Goal: Check status: Check status

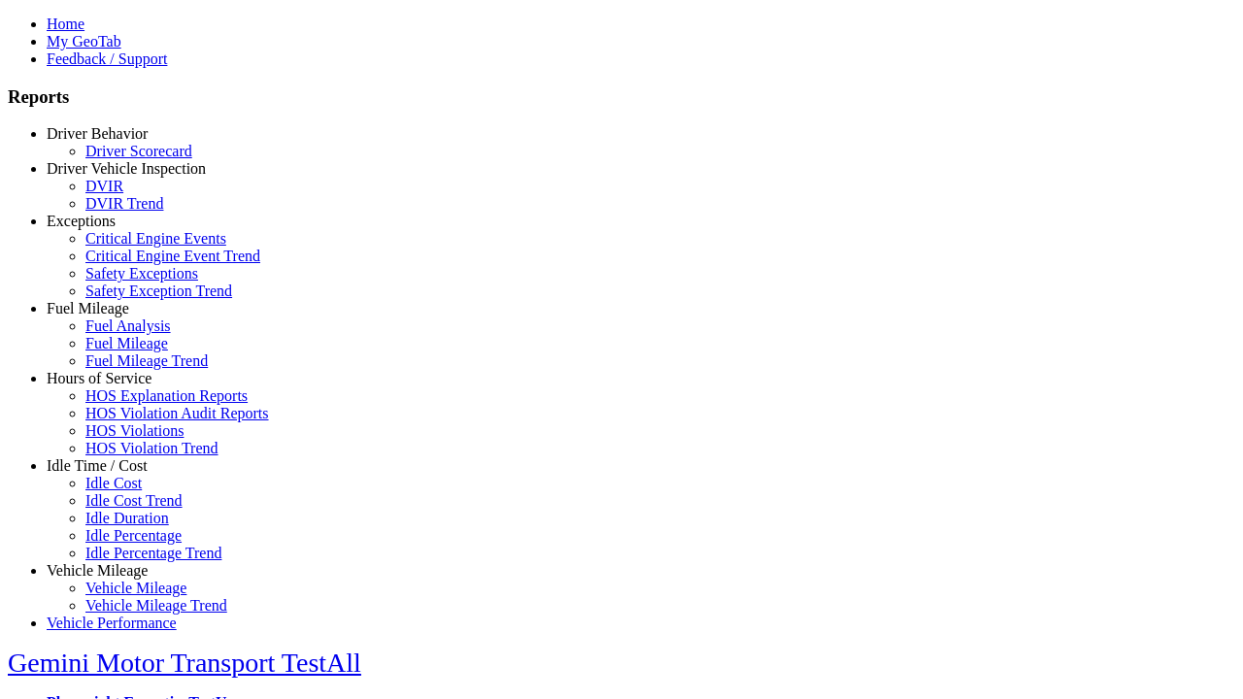
click at [112, 142] on link "Driver Behavior" at bounding box center [97, 133] width 101 height 17
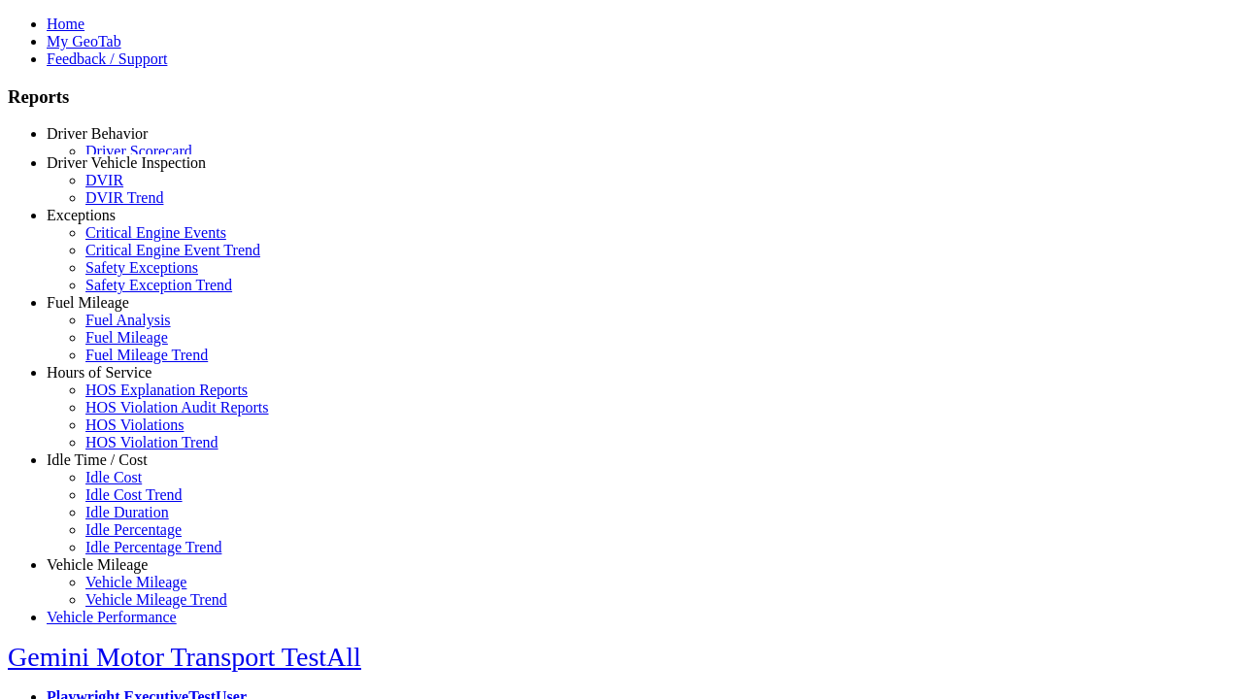
scroll to position [4, 0]
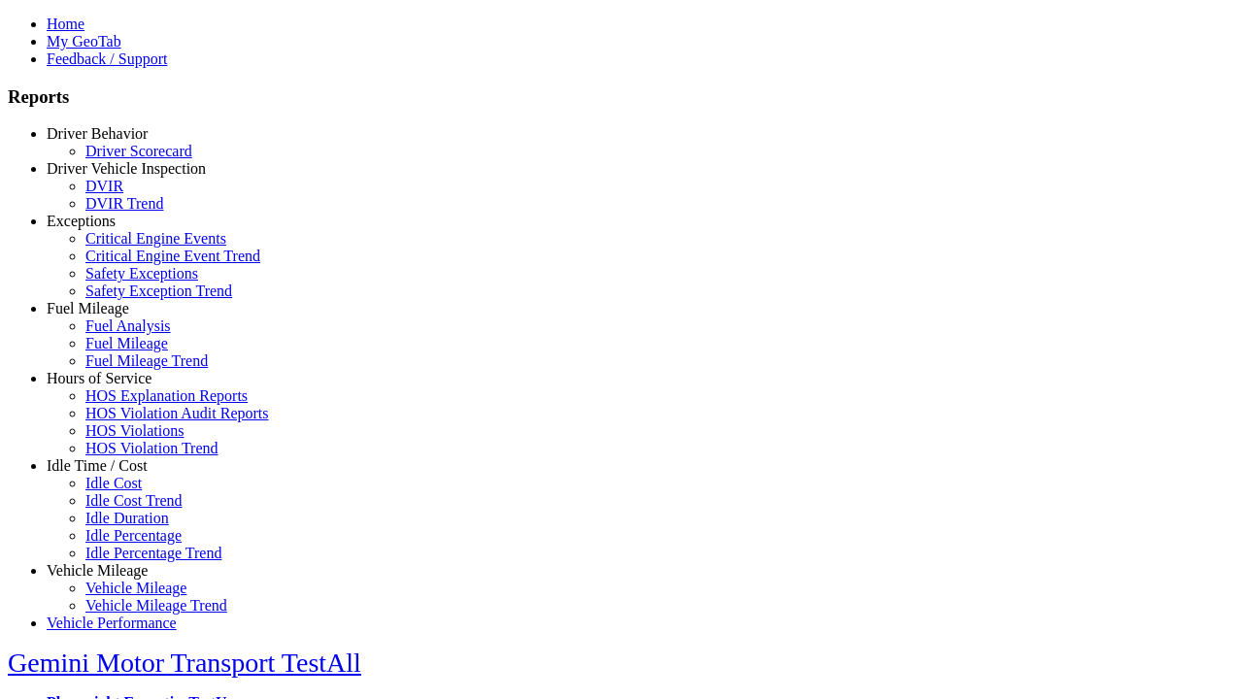
click at [126, 159] on link "Driver Scorecard" at bounding box center [138, 151] width 107 height 17
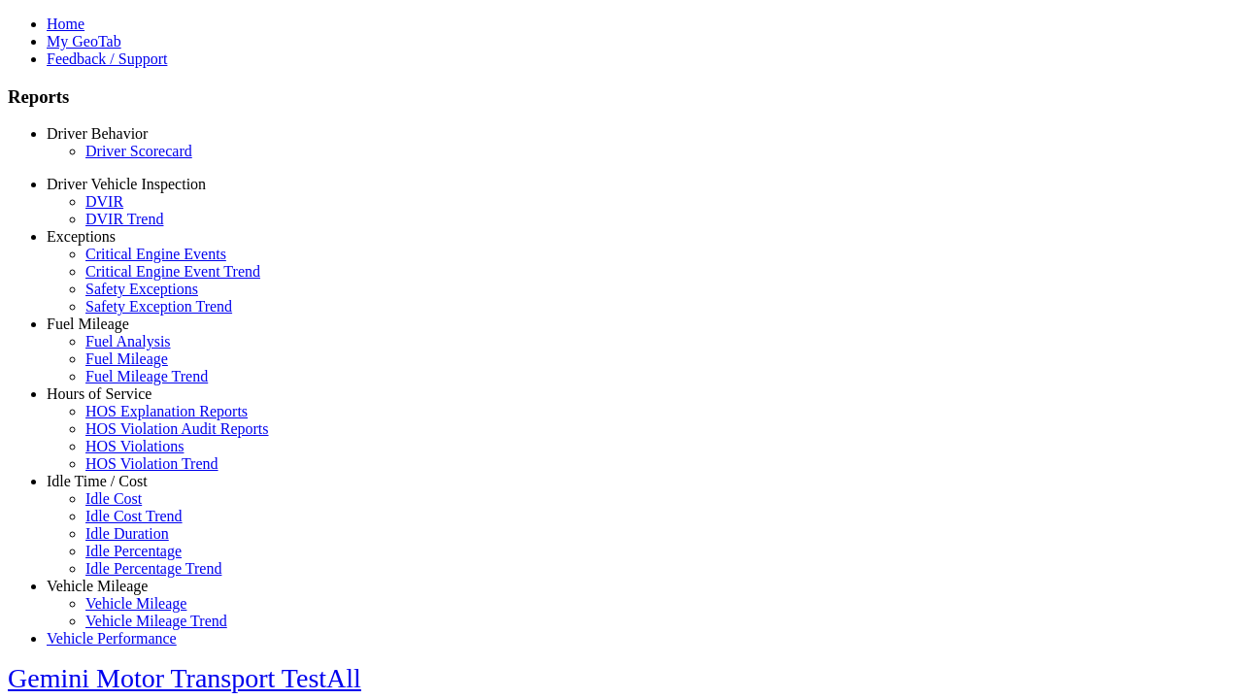
select select "**"
